Goal: Navigation & Orientation: Find specific page/section

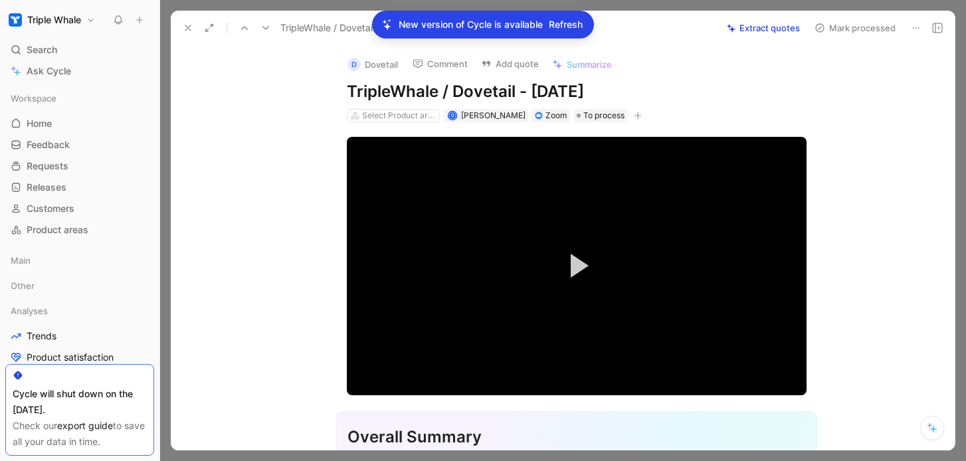
click at [78, 425] on link "export guide" at bounding box center [85, 425] width 56 height 11
click at [68, 215] on link "Customers" at bounding box center [79, 209] width 149 height 20
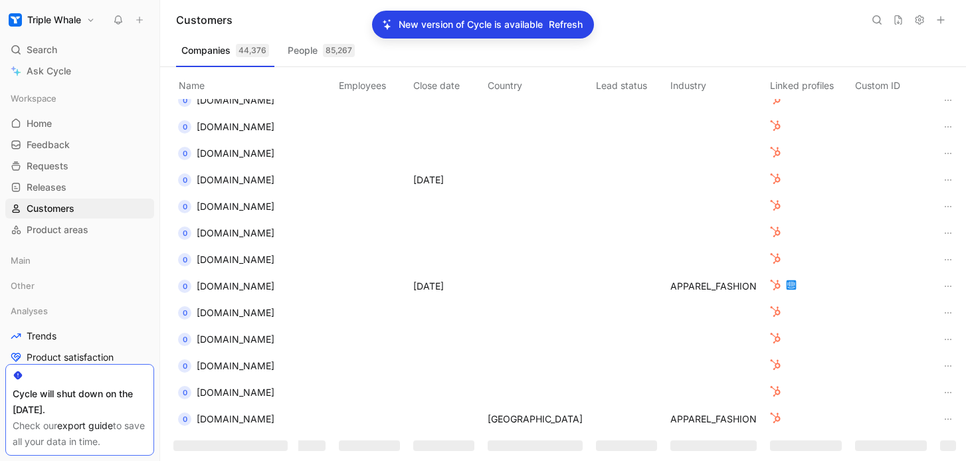
scroll to position [1844, 260]
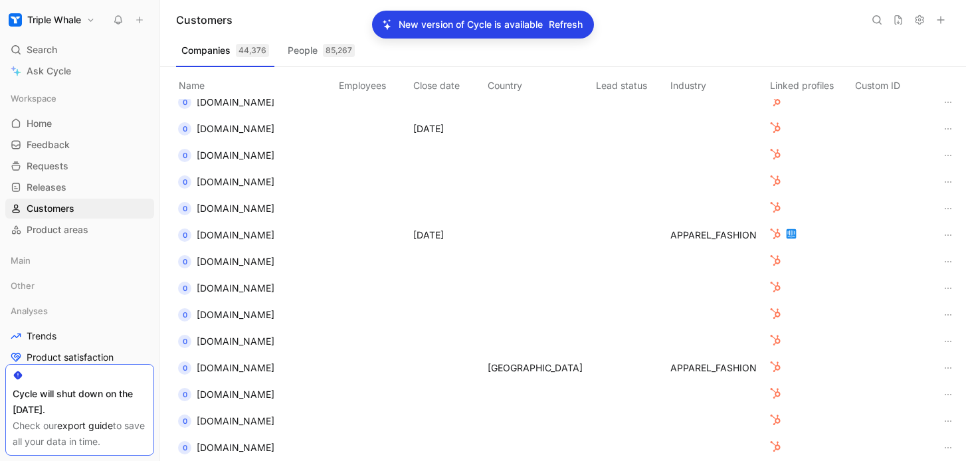
click at [308, 53] on button "People 85,267" at bounding box center [321, 50] width 78 height 21
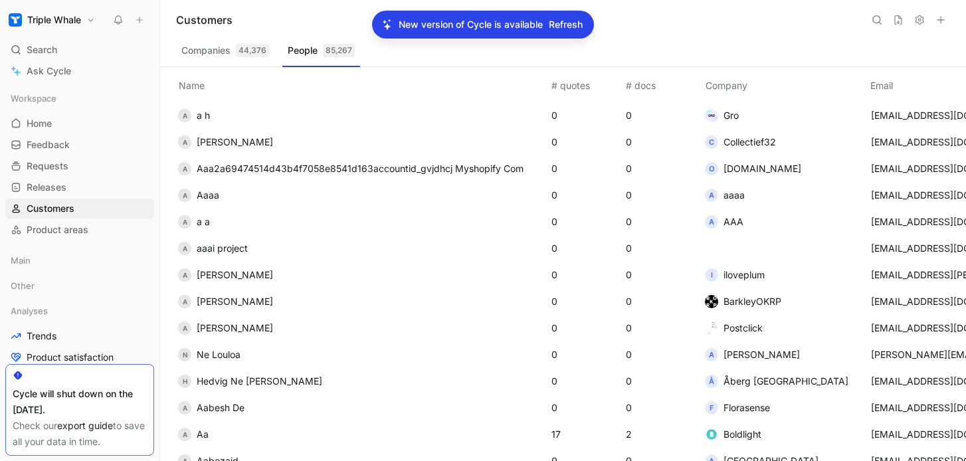
scroll to position [7659, 0]
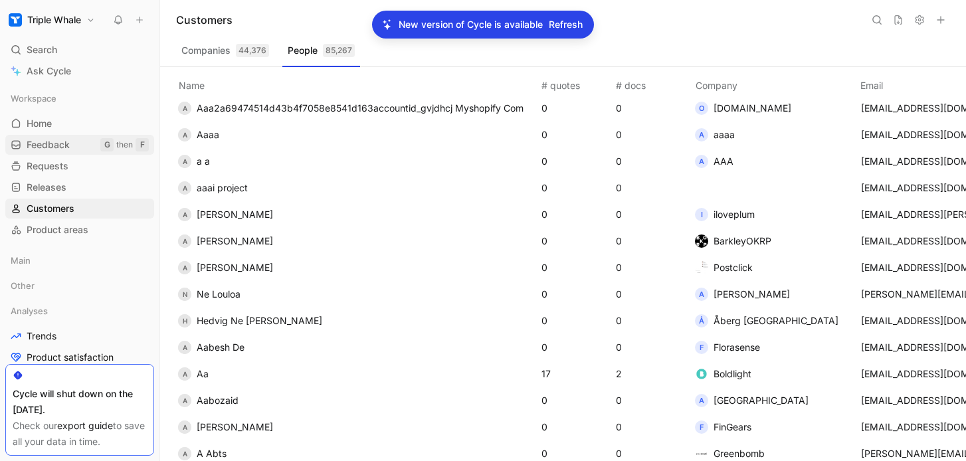
click at [64, 148] on span "Feedback" at bounding box center [48, 144] width 43 height 13
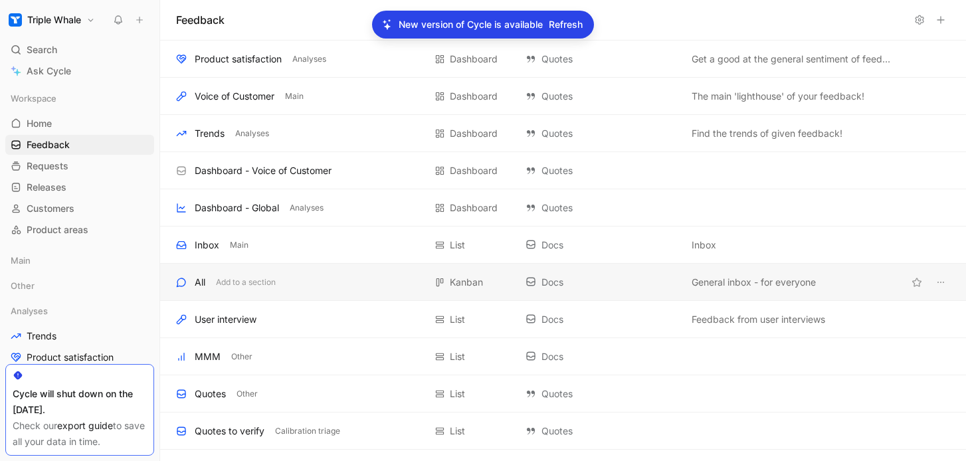
click at [193, 285] on div "All Add to a section" at bounding box center [300, 282] width 249 height 16
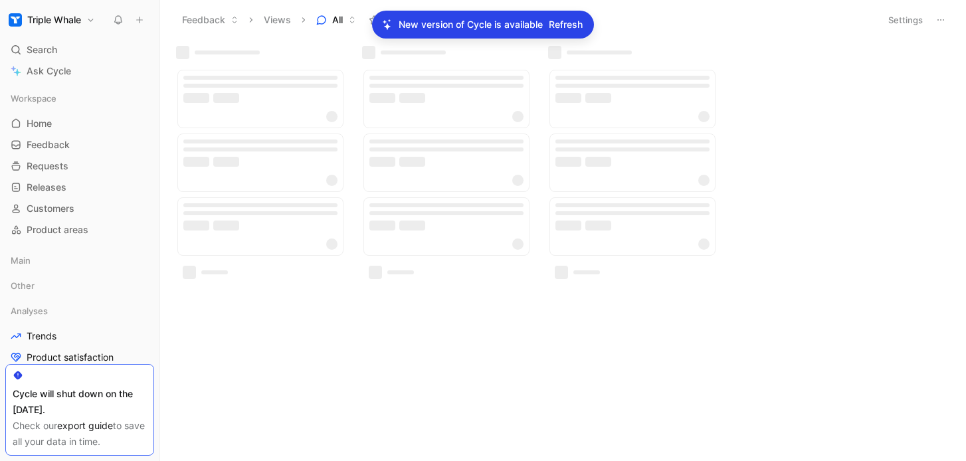
click at [565, 23] on span "Refresh" at bounding box center [566, 25] width 34 height 16
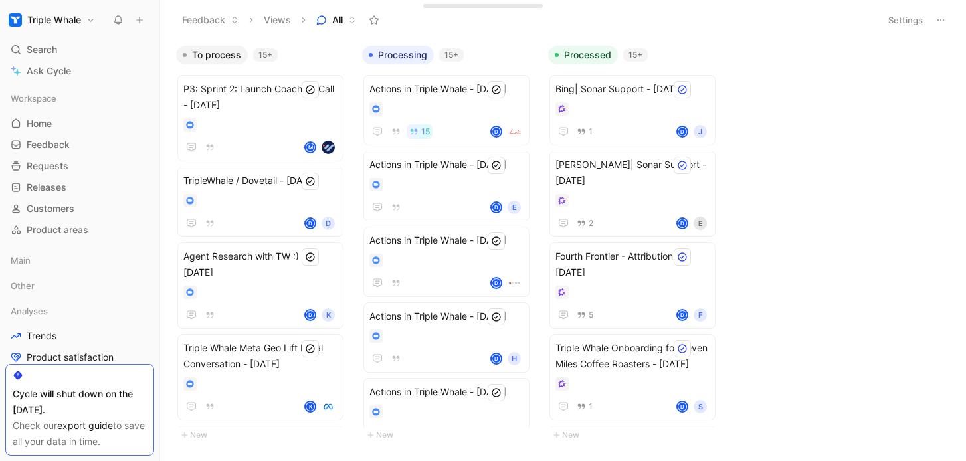
click at [935, 16] on button at bounding box center [941, 20] width 19 height 19
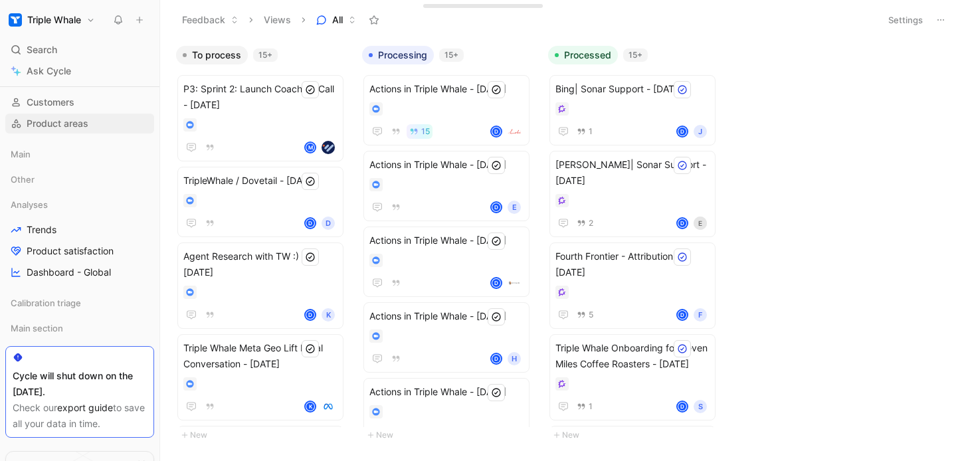
scroll to position [162, 0]
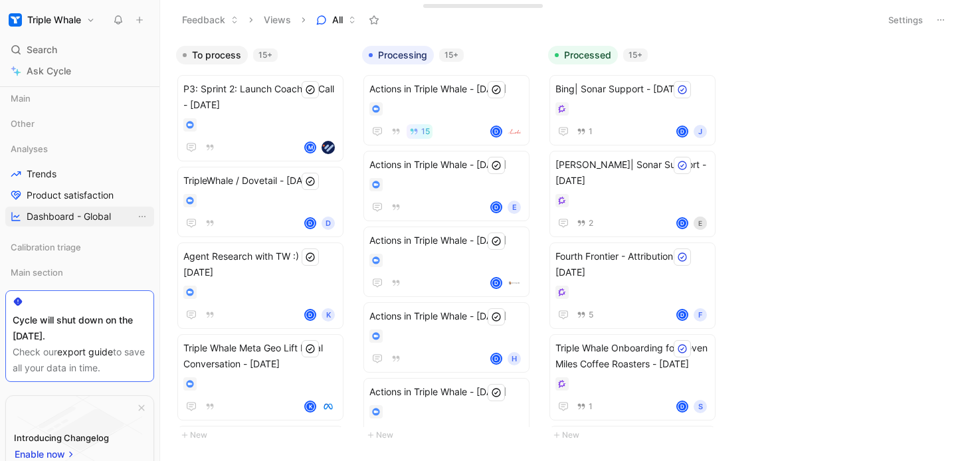
click at [56, 218] on span "Dashboard - Global" at bounding box center [69, 216] width 84 height 13
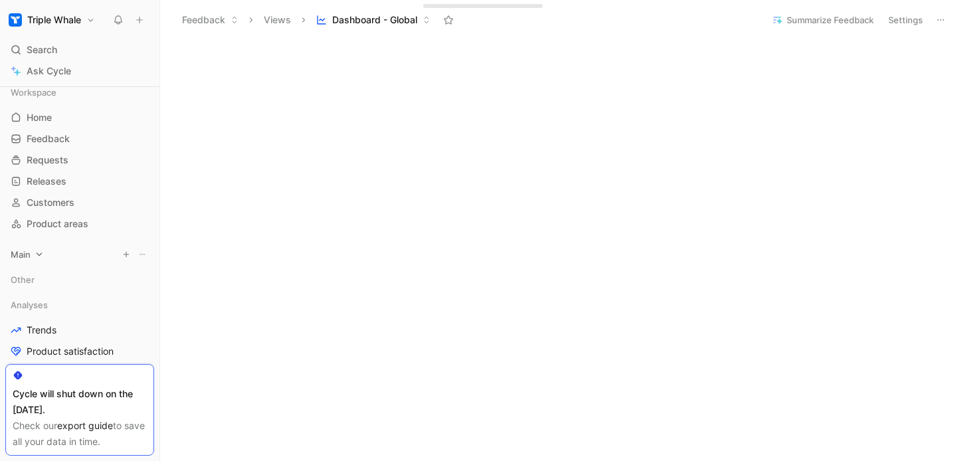
scroll to position [4, 0]
click at [62, 221] on span "Product areas" at bounding box center [58, 225] width 62 height 13
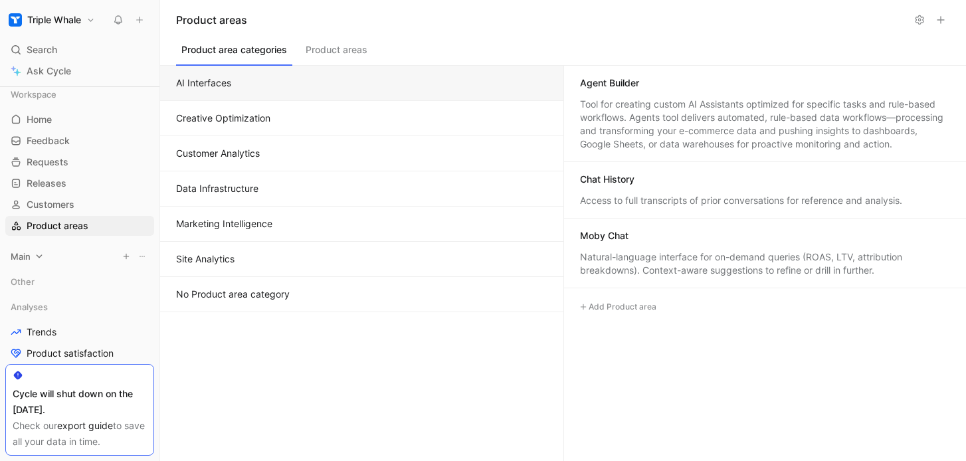
click at [18, 260] on span "Main" at bounding box center [21, 256] width 20 height 13
click at [33, 280] on span "Voice of Customer" at bounding box center [66, 281] width 79 height 13
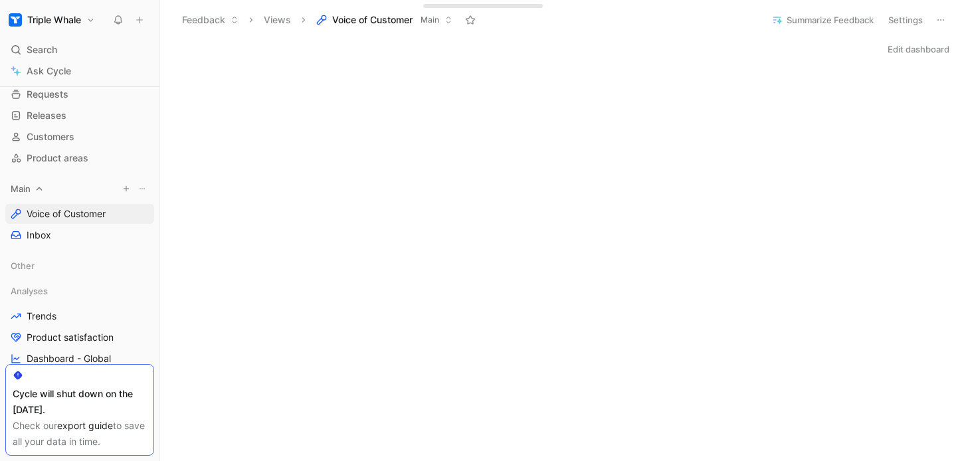
scroll to position [73, 0]
